Goal: Complete application form: Complete application form

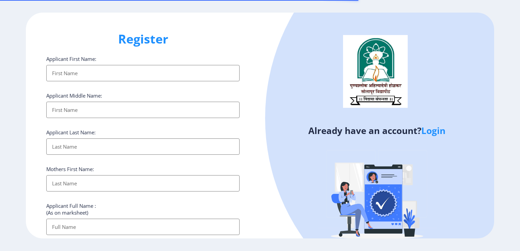
select select
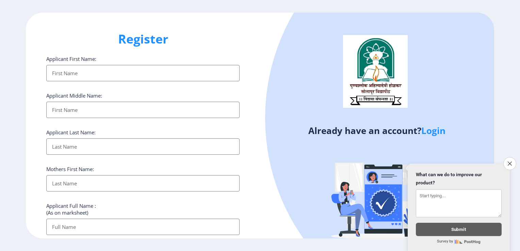
click at [430, 127] on link "Login" at bounding box center [433, 131] width 24 height 12
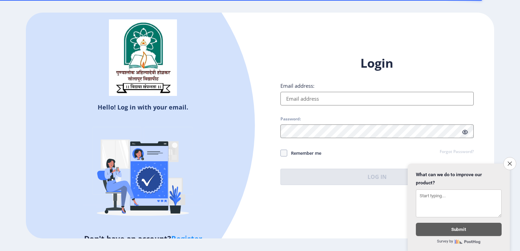
click at [325, 99] on input "Email address:" at bounding box center [376, 99] width 193 height 14
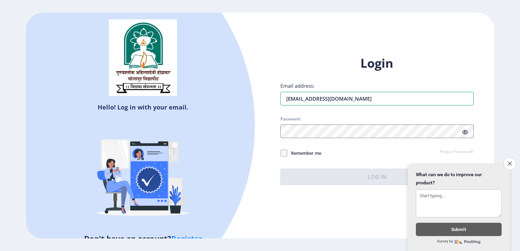
type input "[EMAIL_ADDRESS][DOMAIN_NAME]"
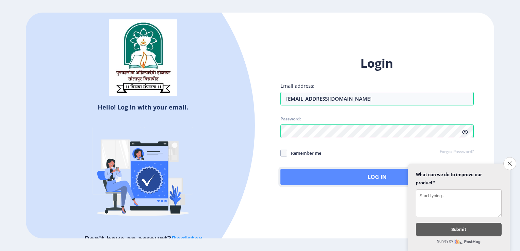
click at [368, 177] on button "Log In" at bounding box center [376, 177] width 193 height 16
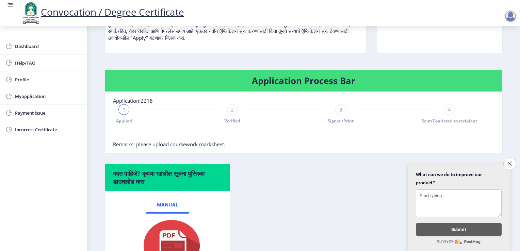
scroll to position [136, 0]
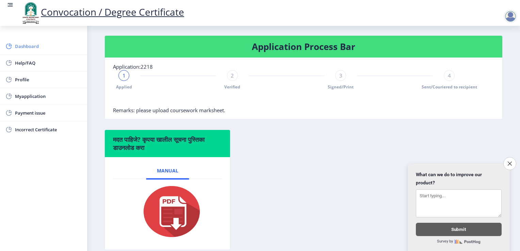
click at [30, 44] on span "Dashboard" at bounding box center [48, 46] width 67 height 8
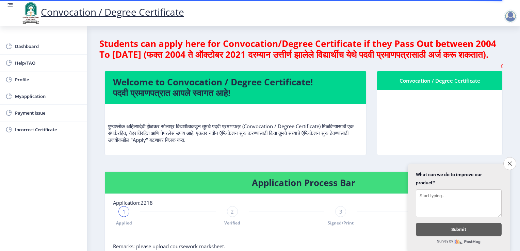
scroll to position [102, 0]
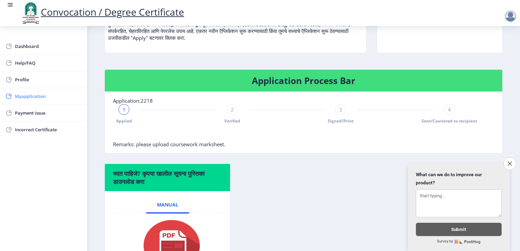
click at [33, 97] on span "Myapplication" at bounding box center [48, 96] width 67 height 8
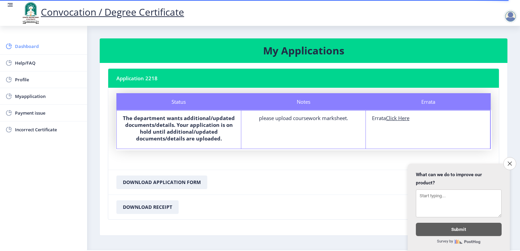
click at [41, 47] on span "Dashboard" at bounding box center [48, 46] width 67 height 8
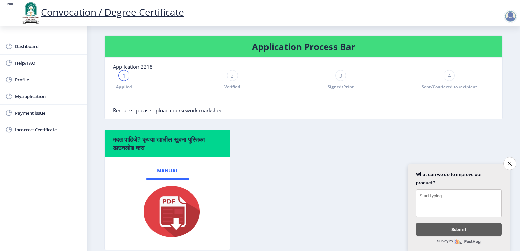
scroll to position [170, 0]
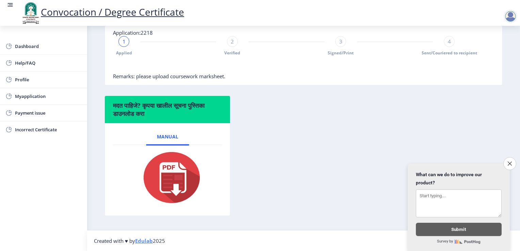
click at [235, 56] on div "2 Verified" at bounding box center [232, 46] width 11 height 20
click at [335, 56] on div "3 Signed/Print" at bounding box center [340, 46] width 11 height 20
click at [448, 56] on div "4 Sent/Couriered to recipient" at bounding box center [449, 46] width 11 height 20
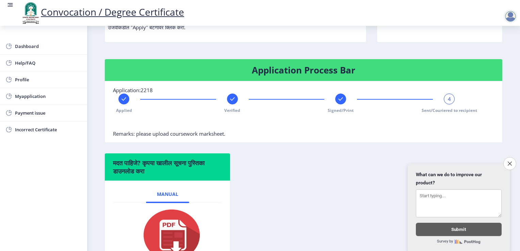
scroll to position [44, 0]
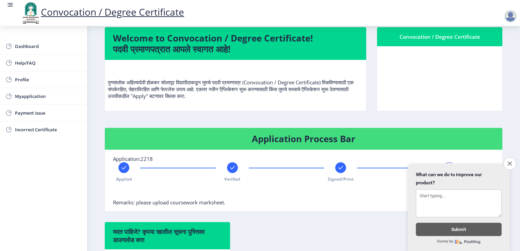
click at [9, 2] on rect at bounding box center [10, 4] width 7 height 7
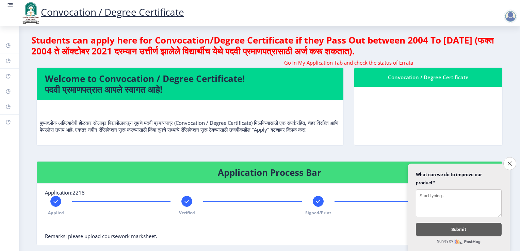
scroll to position [0, 0]
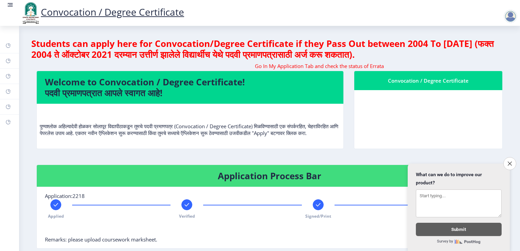
click at [7, 4] on rect at bounding box center [10, 4] width 7 height 7
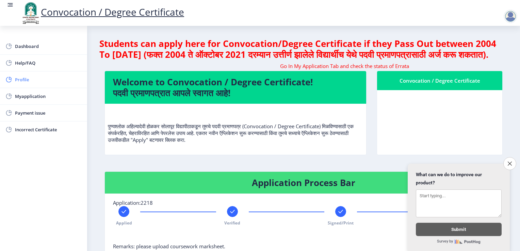
click at [38, 80] on span "Profile" at bounding box center [48, 80] width 67 height 8
select select
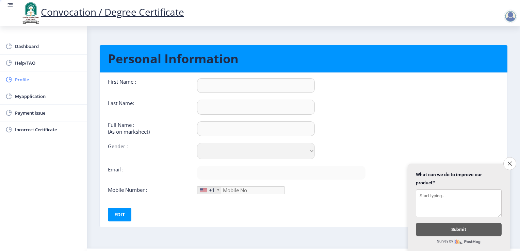
type input "NITIN"
type input "[PERSON_NAME]"
type input "[PERSON_NAME] [PERSON_NAME]"
select select "[DEMOGRAPHIC_DATA]"
type input "[EMAIL_ADDRESS][DOMAIN_NAME]"
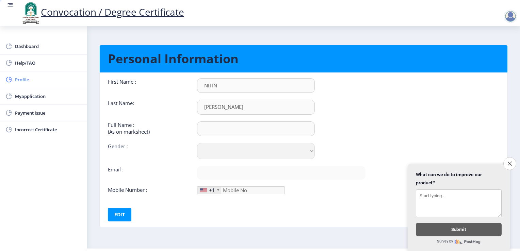
type input "9822725455"
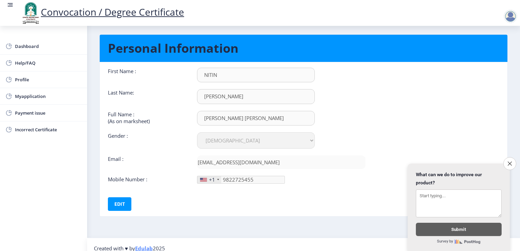
scroll to position [16, 0]
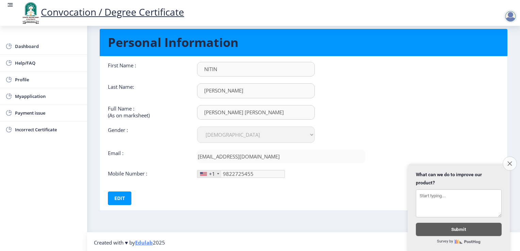
click at [510, 161] on icon "Close survey" at bounding box center [509, 163] width 4 height 4
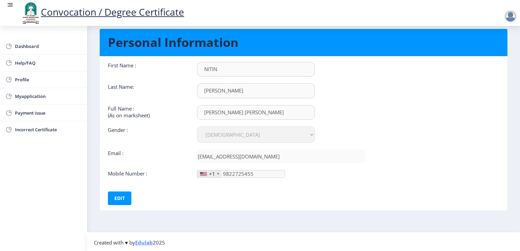
click at [216, 173] on div "+1" at bounding box center [209, 173] width 24 height 7
click at [119, 193] on button "Edit" at bounding box center [119, 199] width 23 height 14
click at [215, 174] on div "+1" at bounding box center [209, 173] width 24 height 7
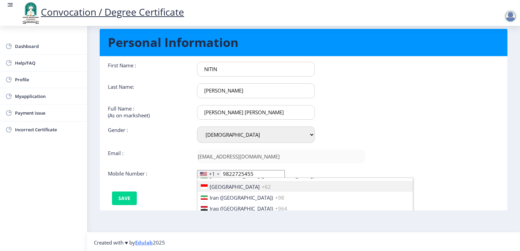
scroll to position [1055, 0]
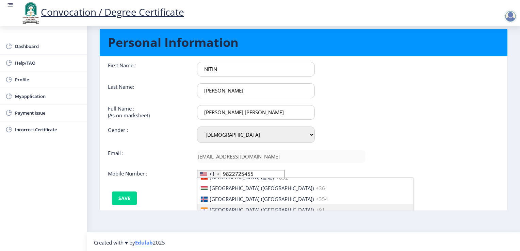
click at [235, 207] on span "[GEOGRAPHIC_DATA] ([GEOGRAPHIC_DATA])" at bounding box center [262, 210] width 104 height 7
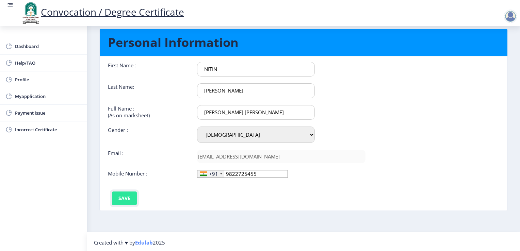
click at [121, 197] on button "Save" at bounding box center [124, 199] width 25 height 14
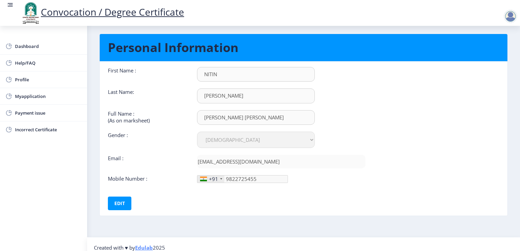
scroll to position [16, 0]
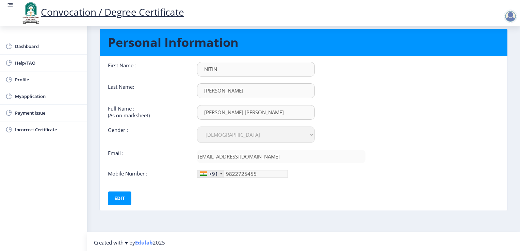
click at [146, 240] on link "Edulab" at bounding box center [144, 242] width 18 height 7
click at [42, 77] on span "Profile" at bounding box center [48, 80] width 67 height 8
click at [42, 95] on span "Myapplication" at bounding box center [48, 96] width 67 height 8
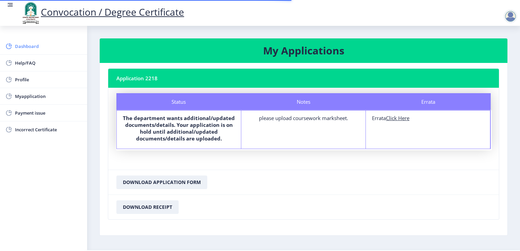
click at [42, 45] on span "Dashboard" at bounding box center [48, 46] width 67 height 8
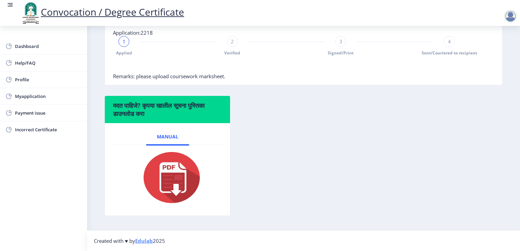
scroll to position [112, 0]
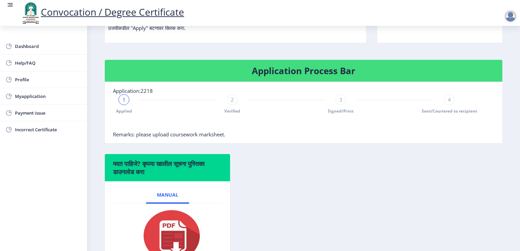
click at [228, 114] on div "2 Verified" at bounding box center [232, 104] width 11 height 20
click at [335, 114] on span "Signed/Print" at bounding box center [341, 111] width 26 height 6
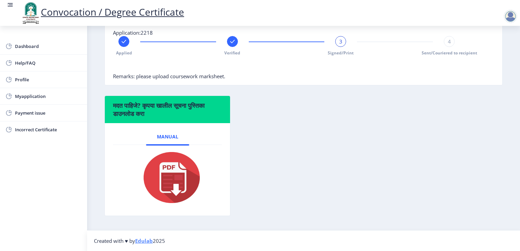
scroll to position [180, 0]
click at [444, 44] on div "4" at bounding box center [449, 41] width 11 height 11
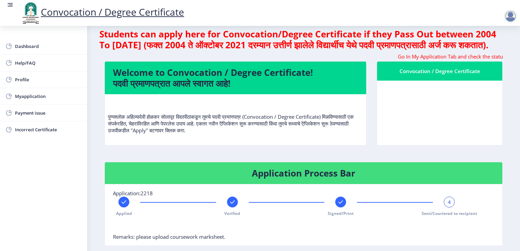
scroll to position [0, 0]
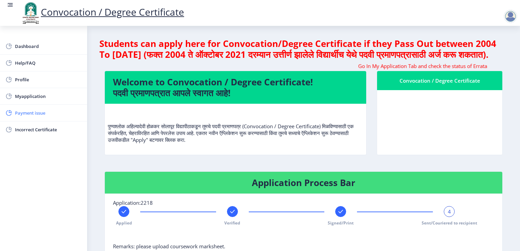
click at [45, 115] on span "Payment issue" at bounding box center [48, 113] width 67 height 8
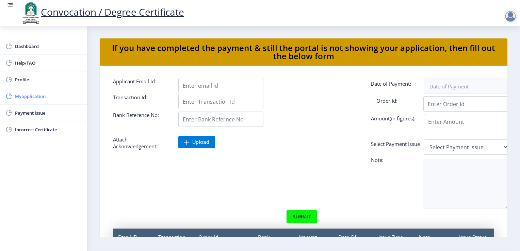
click at [42, 99] on span "Myapplication" at bounding box center [48, 96] width 67 height 8
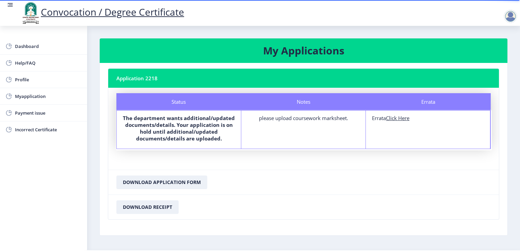
click at [394, 116] on u "Click Here" at bounding box center [397, 118] width 23 height 7
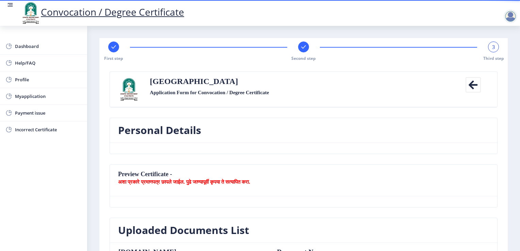
click at [118, 54] on div "First step" at bounding box center [113, 52] width 11 height 20
select select "External"
select select "Marathi"
select select "August"
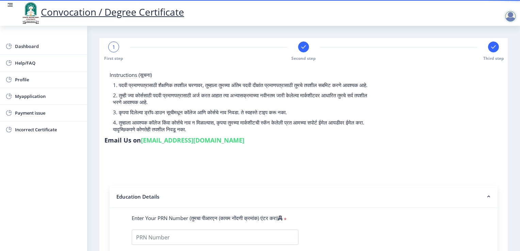
click at [301, 50] on rect at bounding box center [303, 47] width 7 height 7
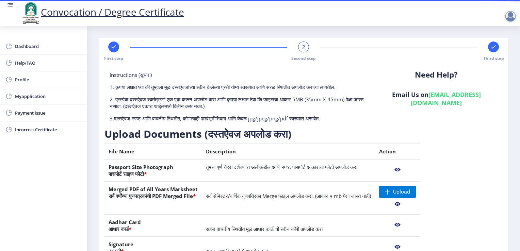
click at [492, 50] on rect at bounding box center [493, 47] width 7 height 7
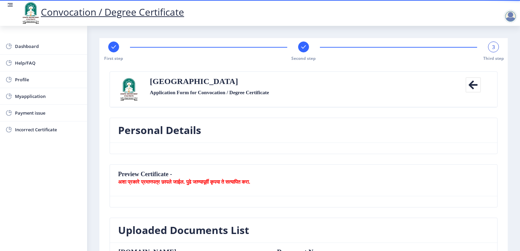
click at [309, 52] on div "First step Second step 3 Third step" at bounding box center [304, 52] width 402 height 20
click at [302, 49] on rect at bounding box center [303, 47] width 7 height 7
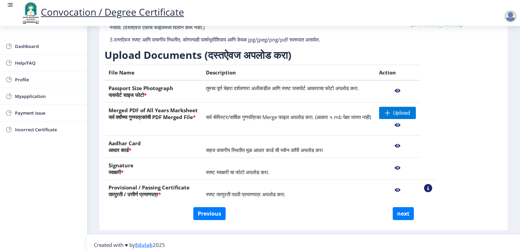
scroll to position [88, 0]
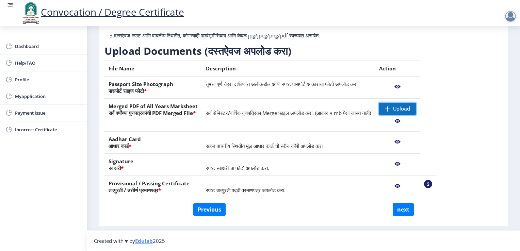
click at [410, 106] on span "Upload" at bounding box center [401, 108] width 17 height 7
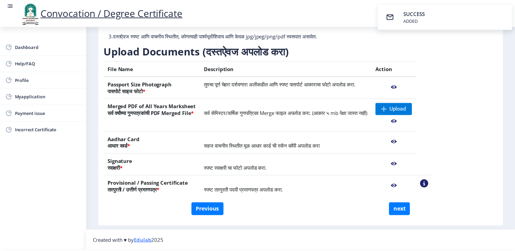
scroll to position [78, 0]
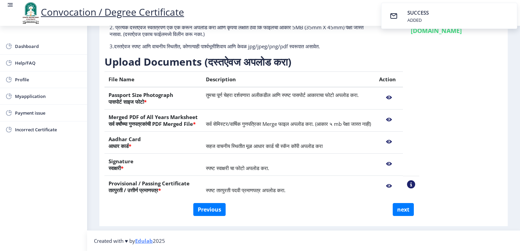
click at [399, 119] on nb-action at bounding box center [389, 120] width 20 height 12
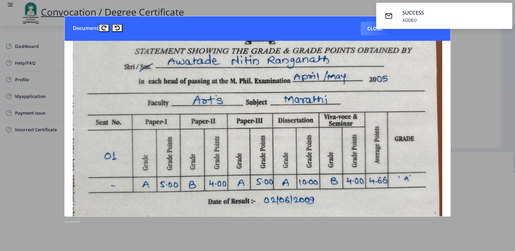
scroll to position [0, 0]
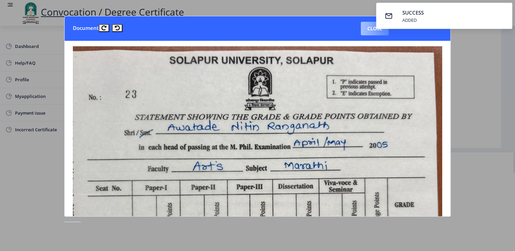
click at [372, 30] on button "Close" at bounding box center [375, 29] width 28 height 14
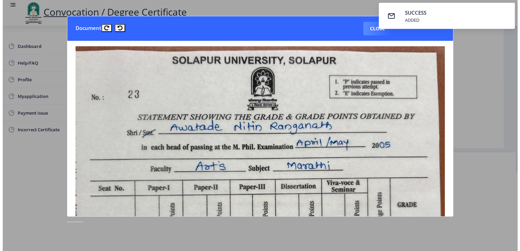
scroll to position [12, 0]
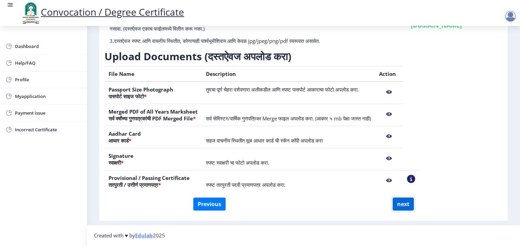
click at [399, 198] on button "next" at bounding box center [403, 204] width 21 height 13
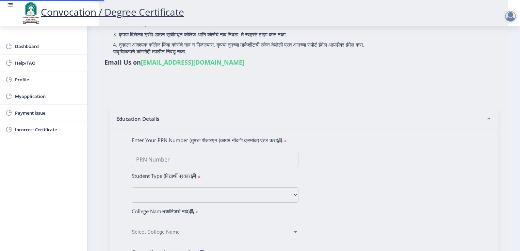
select select
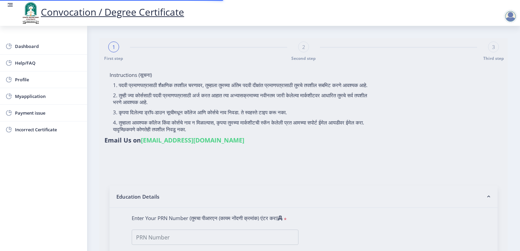
type input "[PERSON_NAME] [PERSON_NAME]"
type input "[PERSON_NAME]"
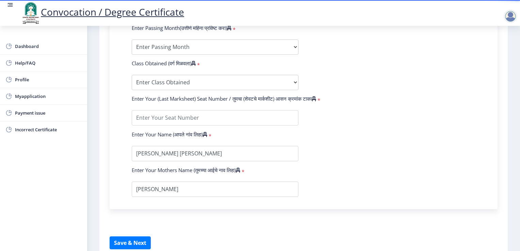
scroll to position [407, 0]
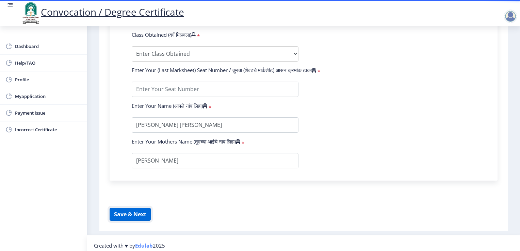
click at [128, 209] on button "Save & Next" at bounding box center [130, 214] width 41 height 13
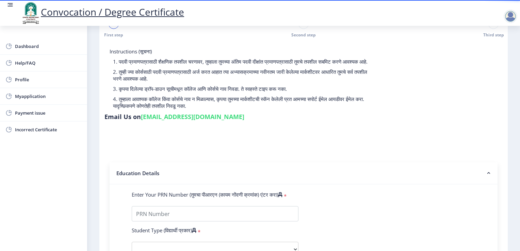
scroll to position [34, 0]
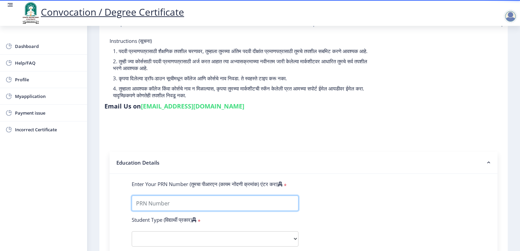
click at [194, 196] on input "Enter Your PRN Number (तुमचा पीआरएन (कायम नोंदणी क्रमांक) एंटर करा)" at bounding box center [215, 203] width 167 height 15
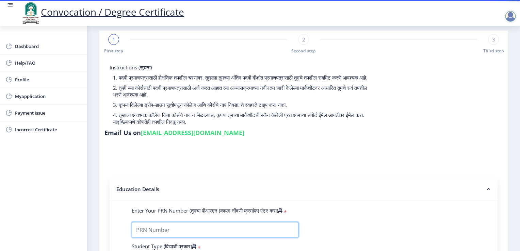
scroll to position [0, 0]
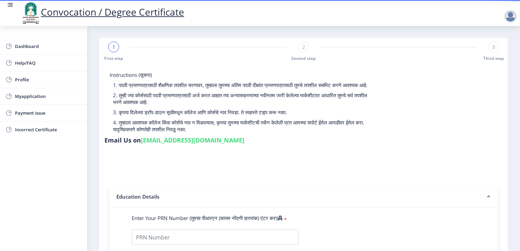
click at [301, 54] on div "2 Second step" at bounding box center [303, 52] width 11 height 20
select select
click at [488, 55] on div "3 Third step" at bounding box center [493, 52] width 11 height 20
select select
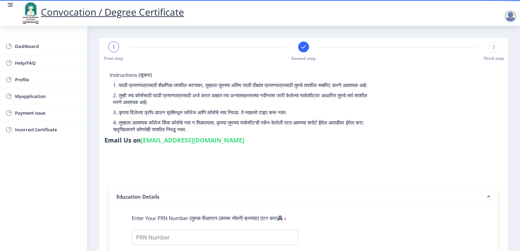
select select
click at [304, 56] on span "Second step" at bounding box center [303, 58] width 24 height 6
select select
click at [109, 47] on div "1" at bounding box center [113, 47] width 11 height 11
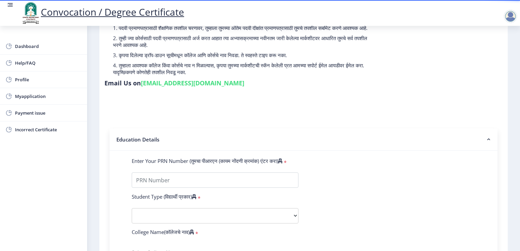
scroll to position [136, 0]
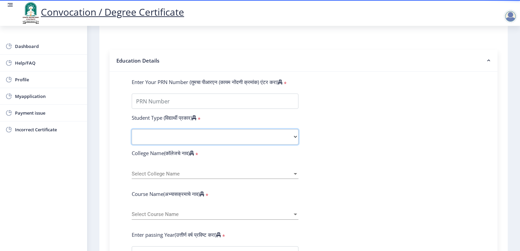
click at [282, 137] on select "Select Student Type Regular External" at bounding box center [215, 136] width 167 height 15
select select "External"
click at [132, 129] on select "Select Student Type Regular External" at bounding box center [215, 136] width 167 height 15
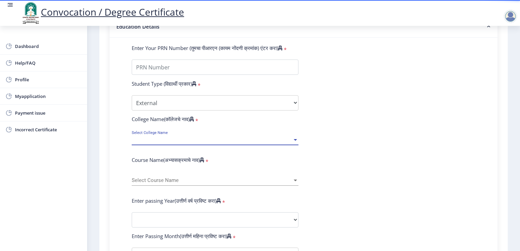
click at [286, 137] on span "Select College Name" at bounding box center [212, 140] width 161 height 6
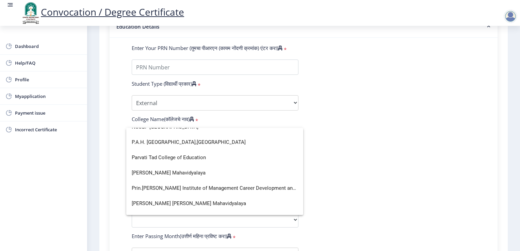
scroll to position [1123, 0]
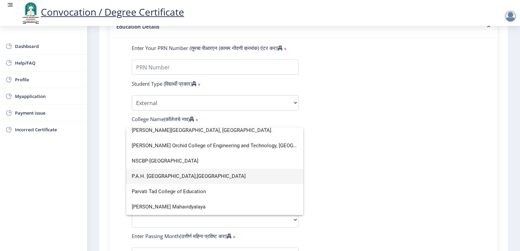
click at [177, 174] on span "P.A.H. [GEOGRAPHIC_DATA],[GEOGRAPHIC_DATA]" at bounding box center [215, 176] width 166 height 15
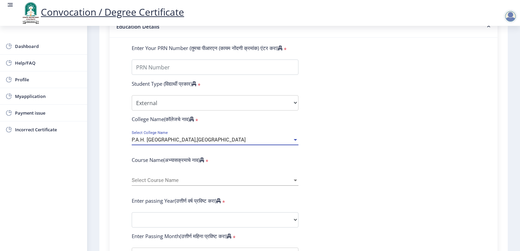
scroll to position [204, 0]
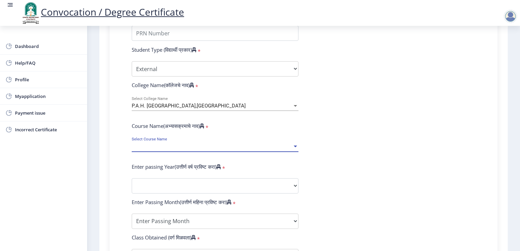
click at [216, 144] on span "Select Course Name" at bounding box center [212, 147] width 161 height 6
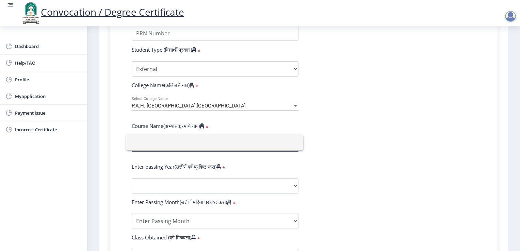
click at [330, 130] on div at bounding box center [260, 125] width 520 height 251
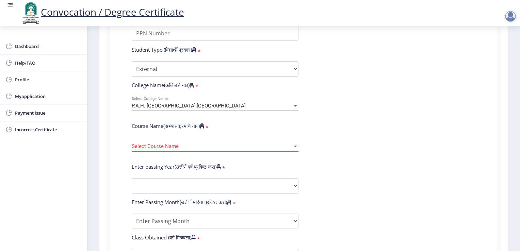
click at [231, 137] on div "Select Course Name Select Course Name" at bounding box center [215, 144] width 167 height 14
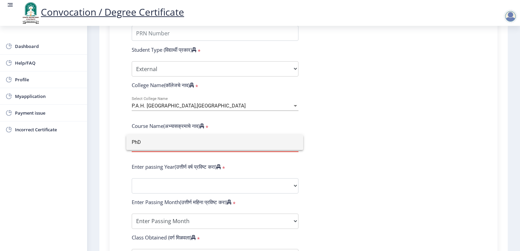
type input "PhD"
click at [323, 154] on div at bounding box center [260, 125] width 520 height 251
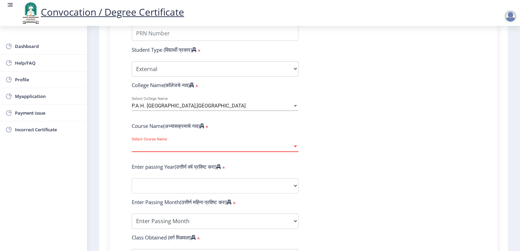
click at [283, 144] on span "Select Course Name" at bounding box center [212, 147] width 161 height 6
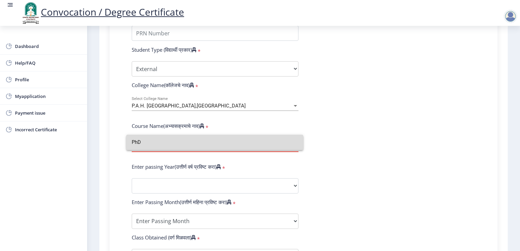
click at [141, 146] on input "PhD" at bounding box center [215, 142] width 166 height 15
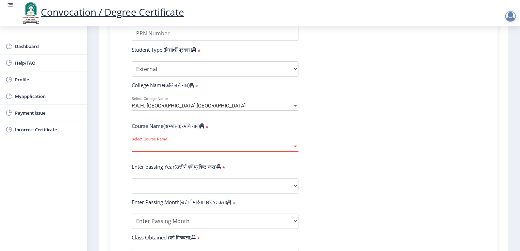
click at [152, 144] on span "Select Course Name" at bounding box center [212, 147] width 161 height 6
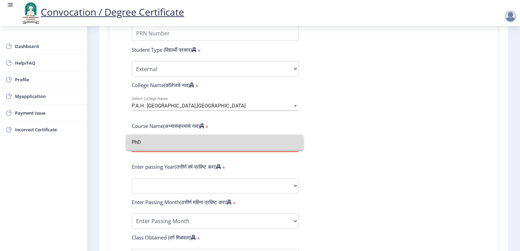
click at [142, 144] on input "PhD" at bounding box center [215, 142] width 166 height 15
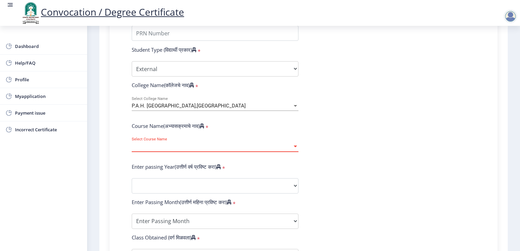
click at [151, 144] on span "Select Course Name" at bounding box center [212, 147] width 161 height 6
click at [152, 144] on span "Select Course Name" at bounding box center [212, 147] width 161 height 6
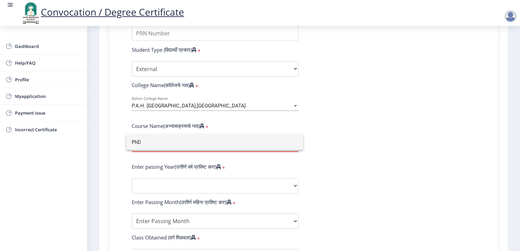
click at [410, 126] on div at bounding box center [260, 125] width 520 height 251
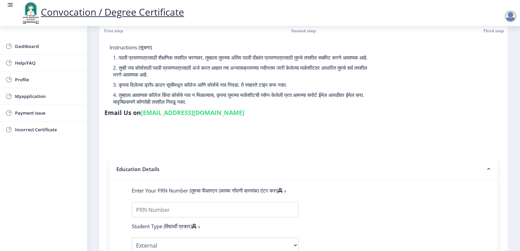
scroll to position [0, 0]
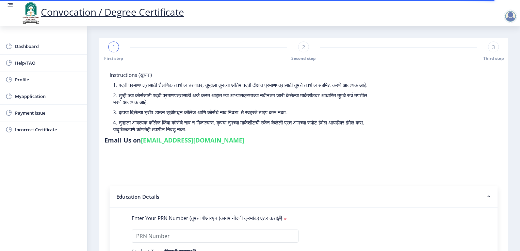
select select
click at [36, 93] on span "Myapplication" at bounding box center [48, 96] width 67 height 8
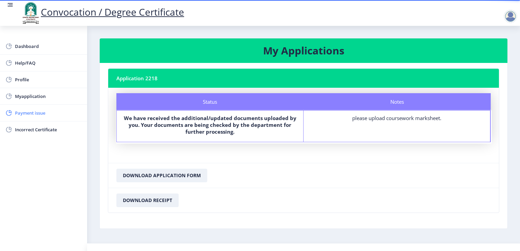
click at [29, 110] on span "Payment issue" at bounding box center [48, 113] width 67 height 8
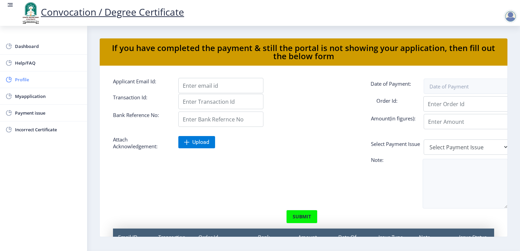
click at [35, 78] on span "Profile" at bounding box center [48, 80] width 67 height 8
select select
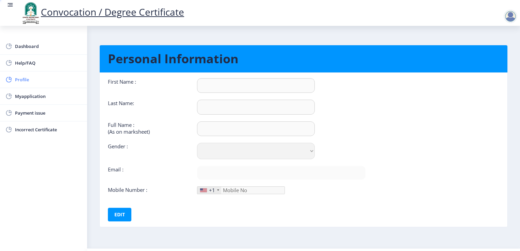
type input "NITIN"
type input "[PERSON_NAME]"
type input "[PERSON_NAME] [PERSON_NAME]"
select select "[DEMOGRAPHIC_DATA]"
type input "[EMAIL_ADDRESS][DOMAIN_NAME]"
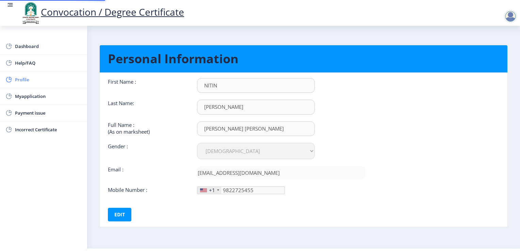
type input "982-272-54"
click at [42, 46] on span "Dashboard" at bounding box center [48, 46] width 67 height 8
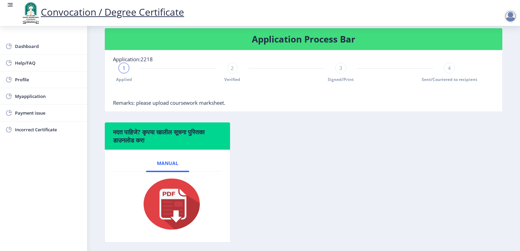
scroll to position [136, 0]
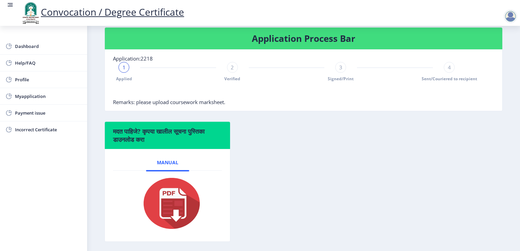
click at [448, 71] on span "4" at bounding box center [449, 67] width 3 height 7
click at [55, 77] on span "Profile" at bounding box center [48, 80] width 67 height 8
select select
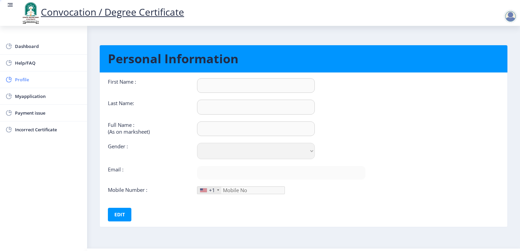
type input "NITIN"
type input "[PERSON_NAME]"
type input "[PERSON_NAME] [PERSON_NAME]"
select select "[DEMOGRAPHIC_DATA]"
type input "[EMAIL_ADDRESS][DOMAIN_NAME]"
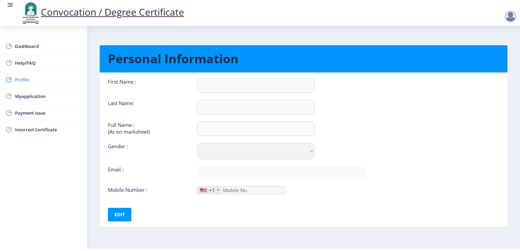
type input "9822725455"
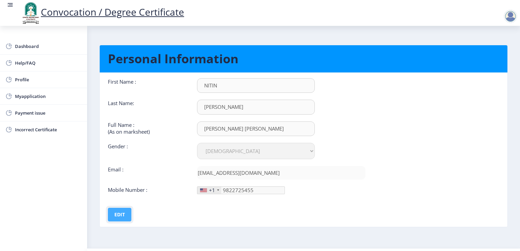
click at [126, 214] on button "Edit" at bounding box center [119, 215] width 23 height 14
click at [215, 191] on div "+1" at bounding box center [209, 190] width 24 height 7
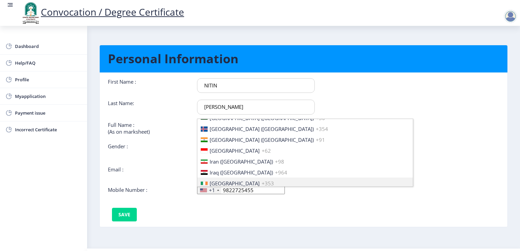
scroll to position [1055, 0]
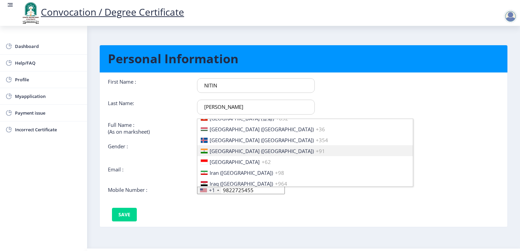
click at [224, 150] on span "[GEOGRAPHIC_DATA] ([GEOGRAPHIC_DATA])" at bounding box center [262, 151] width 104 height 7
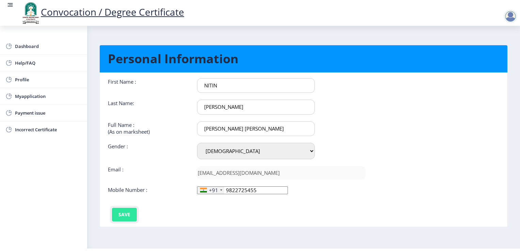
click at [127, 212] on button "Save" at bounding box center [124, 215] width 25 height 14
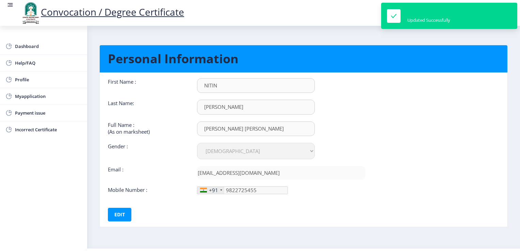
click at [410, 118] on nb-card-body "First Name : NITIN Last Name: AWATADE Full Name : (As on marksheet) AWATADE NIT…" at bounding box center [304, 150] width 418 height 154
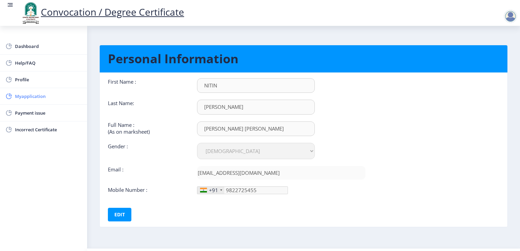
click at [42, 93] on span "Myapplication" at bounding box center [48, 96] width 67 height 8
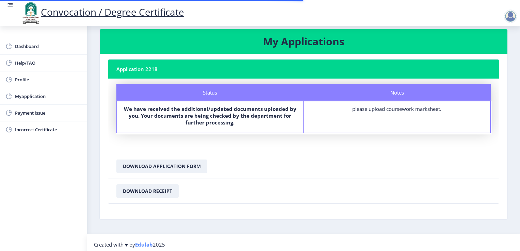
scroll to position [12, 0]
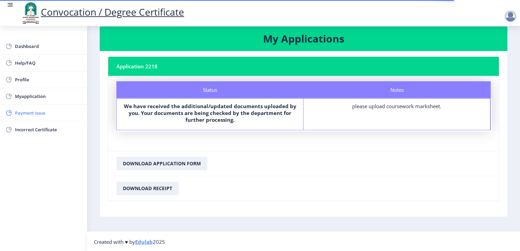
click at [32, 110] on span "Payment issue" at bounding box center [48, 113] width 67 height 8
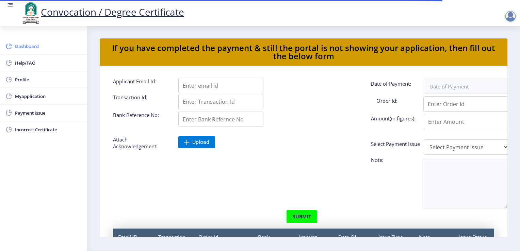
click at [38, 49] on span "Dashboard" at bounding box center [48, 46] width 67 height 8
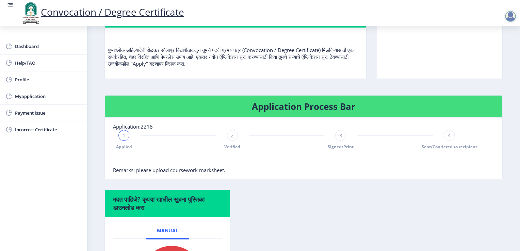
scroll to position [102, 0]
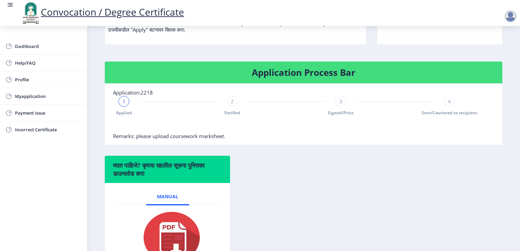
click at [228, 116] on div "2 Verified" at bounding box center [232, 106] width 11 height 20
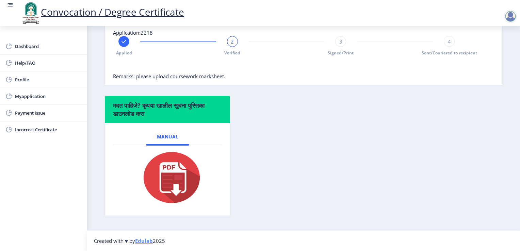
scroll to position [172, 0]
click at [341, 47] on div "3" at bounding box center [340, 41] width 11 height 11
click at [450, 54] on span "Sent/Couriered to recipient" at bounding box center [449, 53] width 55 height 6
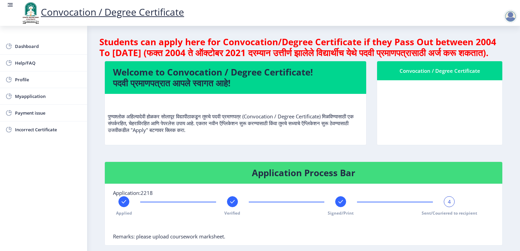
scroll to position [36, 0]
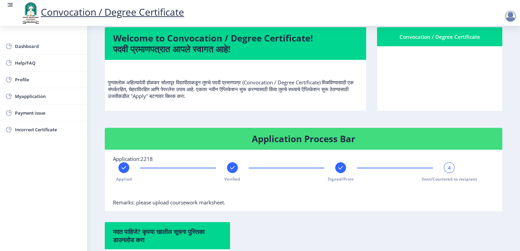
click at [512, 17] on div at bounding box center [511, 17] width 14 height 14
click at [340, 82] on p "पुण्यश्लोक अहिल्यादेवी होळकर सोलापूर विद्यापीठाकडून तुमचे पदवी प्रमाणपत्र (Conv…" at bounding box center [235, 82] width 255 height 34
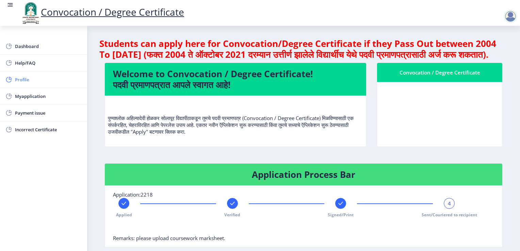
click at [32, 77] on span "Profile" at bounding box center [48, 80] width 67 height 8
select select
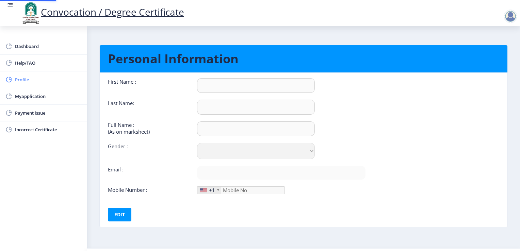
type input "NITIN"
type input "[PERSON_NAME]"
type input "[PERSON_NAME] [PERSON_NAME]"
select select "[DEMOGRAPHIC_DATA]"
type input "[EMAIL_ADDRESS][DOMAIN_NAME]"
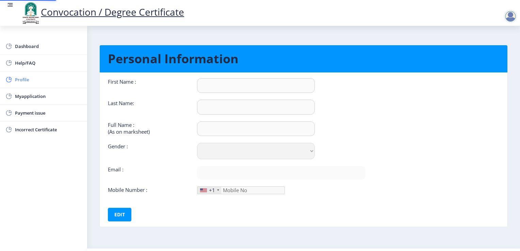
type input "9822725455"
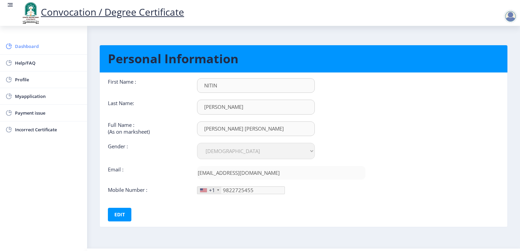
click at [27, 43] on span "Dashboard" at bounding box center [48, 46] width 67 height 8
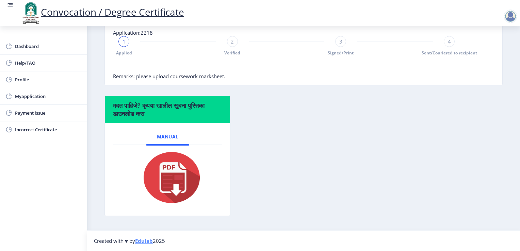
scroll to position [70, 0]
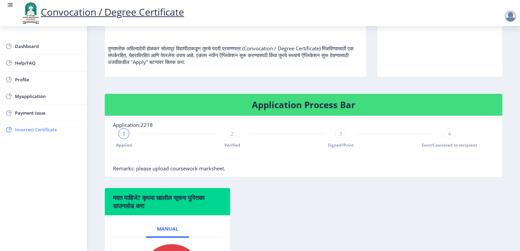
click at [42, 127] on span "Incorrect Certificate" at bounding box center [48, 130] width 67 height 8
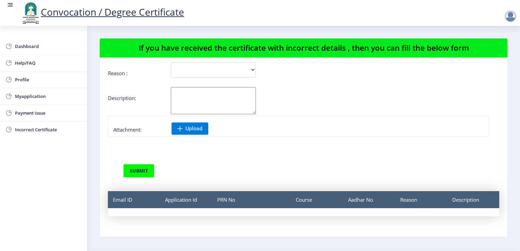
scroll to position [21, 0]
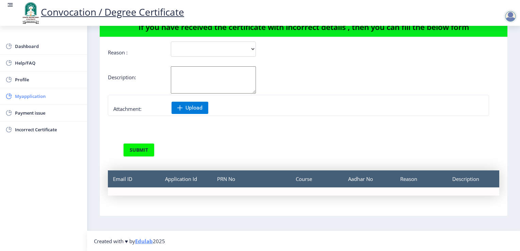
click at [30, 94] on span "Myapplication" at bounding box center [48, 96] width 67 height 8
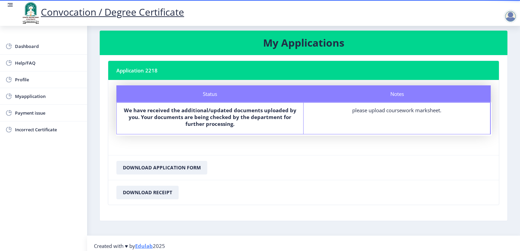
scroll to position [12, 0]
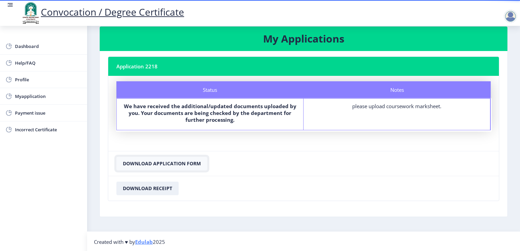
click at [177, 163] on button "Download Application Form" at bounding box center [161, 164] width 91 height 14
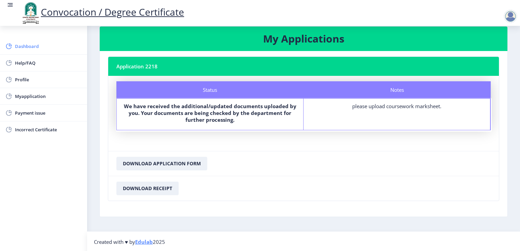
click at [21, 47] on span "Dashboard" at bounding box center [48, 46] width 67 height 8
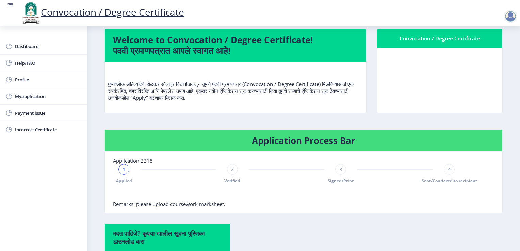
scroll to position [68, 0]
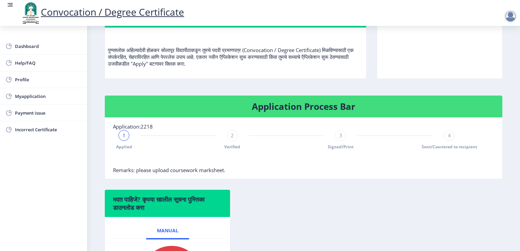
click at [233, 141] on div "2" at bounding box center [232, 135] width 11 height 11
click at [340, 150] on span "Signed/Print" at bounding box center [341, 147] width 26 height 6
click at [444, 150] on div "4 Sent/Couriered to recipient" at bounding box center [449, 140] width 11 height 20
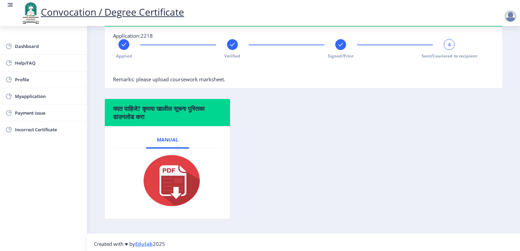
scroll to position [170, 0]
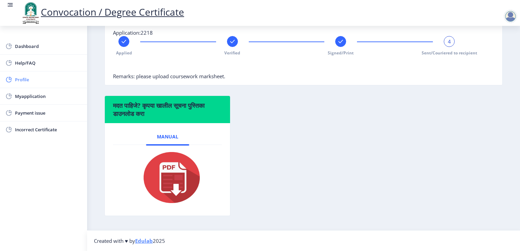
click at [24, 76] on span "Profile" at bounding box center [48, 80] width 67 height 8
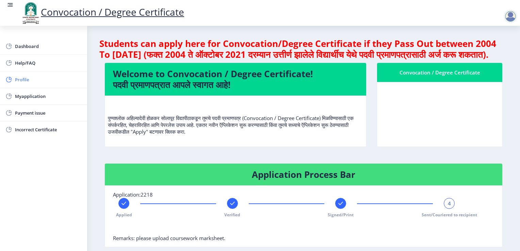
select select
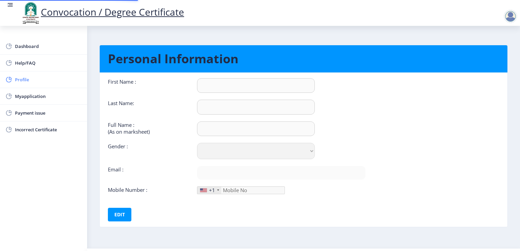
type input "NITIN"
type input "[PERSON_NAME]"
type input "[PERSON_NAME] [PERSON_NAME]"
select select "[DEMOGRAPHIC_DATA]"
type input "[EMAIL_ADDRESS][DOMAIN_NAME]"
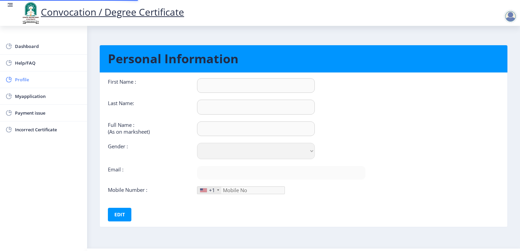
type input "9822725455"
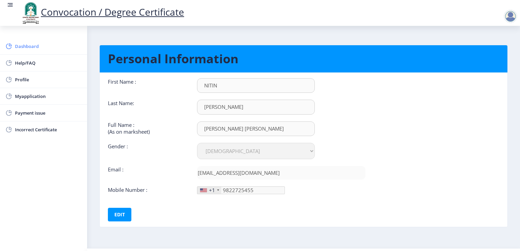
click at [39, 50] on span "Dashboard" at bounding box center [48, 46] width 67 height 8
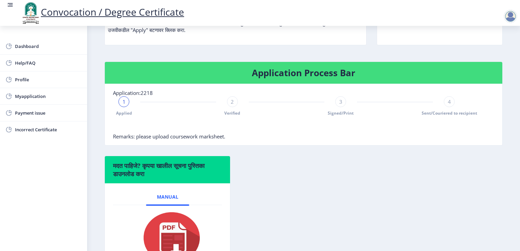
scroll to position [102, 0]
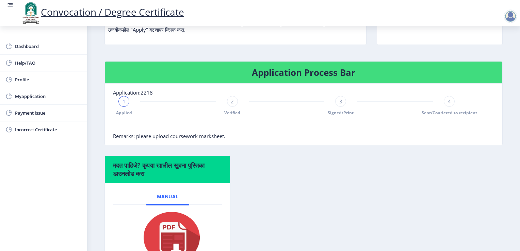
click at [233, 116] on span "Verified" at bounding box center [232, 113] width 16 height 6
click at [345, 107] on div "3" at bounding box center [340, 101] width 11 height 11
click at [451, 116] on span "Sent/Couriered to recipient" at bounding box center [449, 113] width 55 height 6
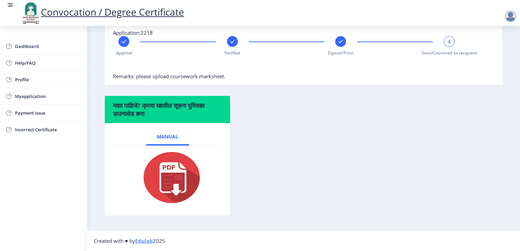
scroll to position [172, 0]
click at [21, 95] on span "Myapplication" at bounding box center [48, 96] width 67 height 8
